Goal: Transaction & Acquisition: Purchase product/service

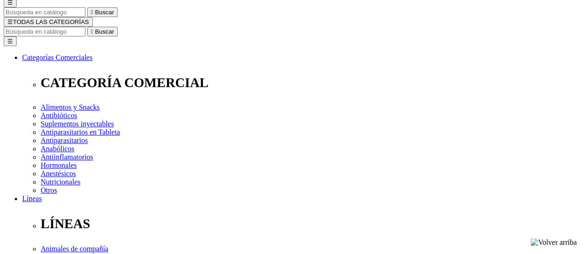
scroll to position [138, 0]
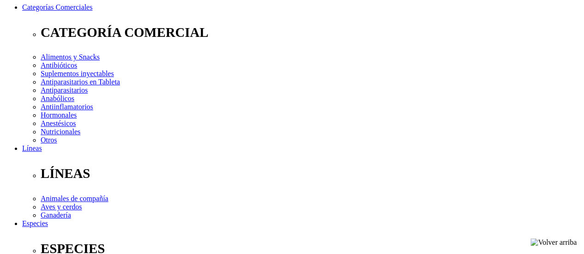
select select "26"
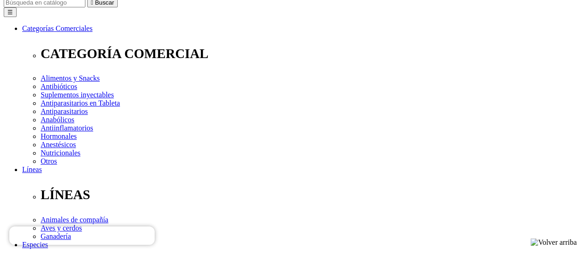
scroll to position [138, 0]
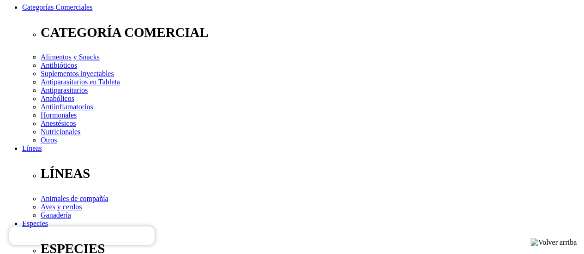
select select "25"
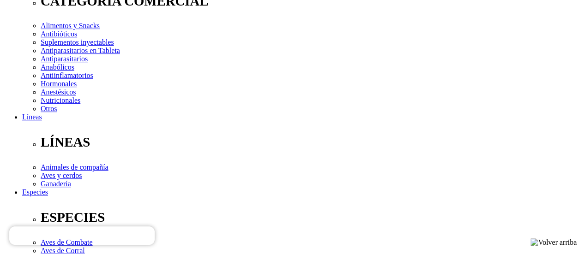
scroll to position [185, 0]
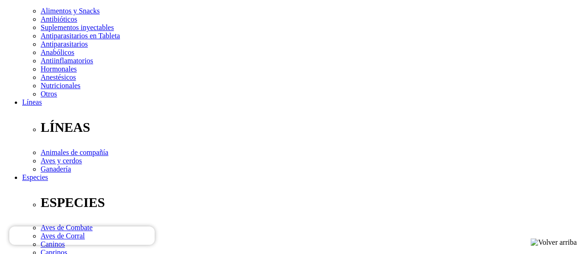
select select "26"
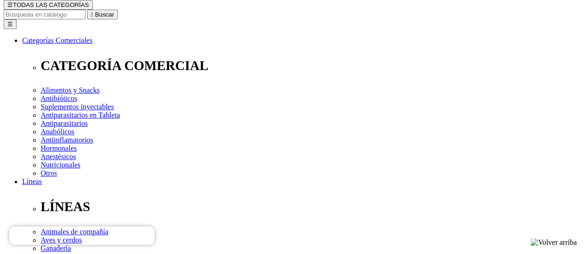
scroll to position [92, 0]
